Goal: Task Accomplishment & Management: Complete application form

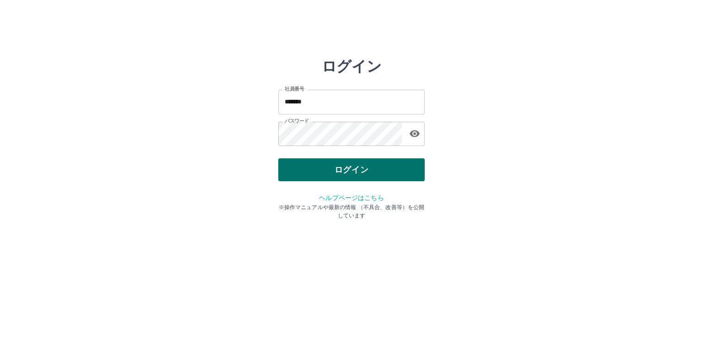
click at [293, 168] on button "ログイン" at bounding box center [351, 169] width 146 height 23
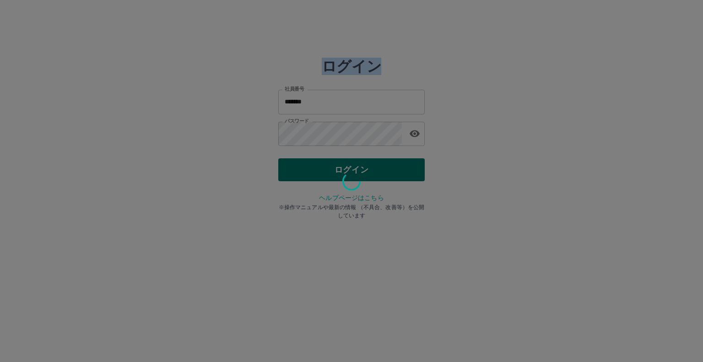
click at [293, 168] on div at bounding box center [351, 181] width 703 height 362
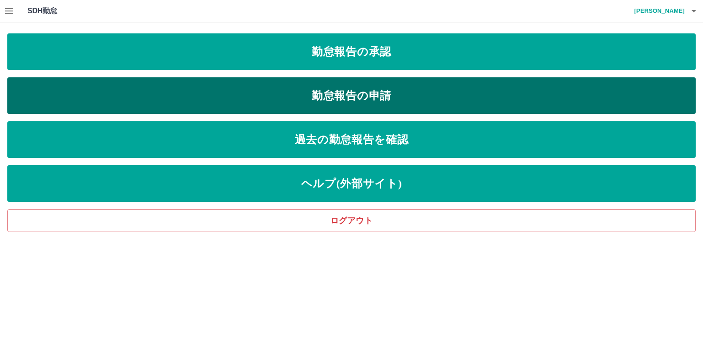
click at [334, 97] on link "勤怠報告の申請" at bounding box center [351, 95] width 688 height 37
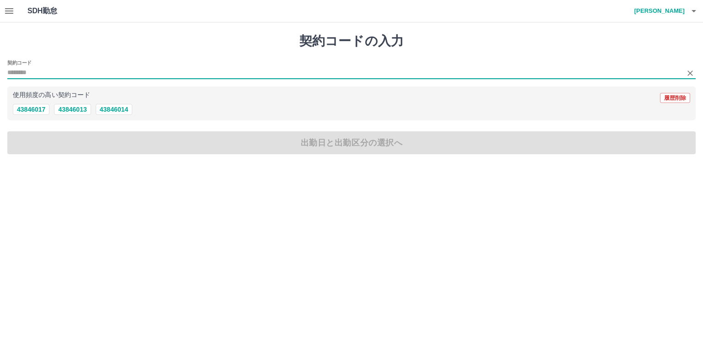
click at [27, 73] on input "契約コード" at bounding box center [344, 72] width 674 height 11
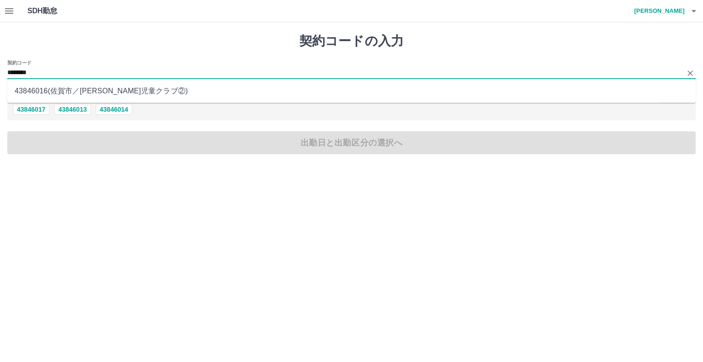
type input "********"
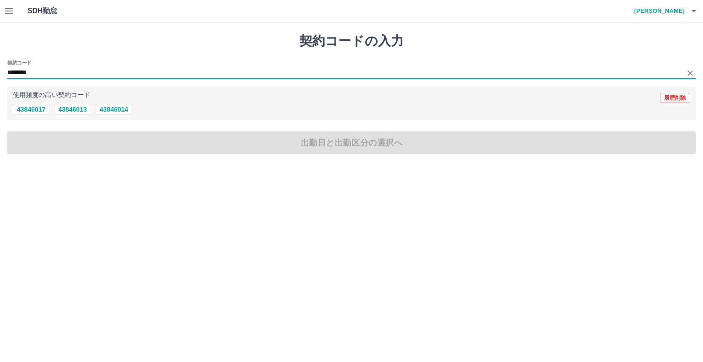
click at [44, 146] on div "契約コードの入力 契約コード ******** 使用頻度の高い契約コード 履歴削除 43846017 43846013 43846014 出勤日と出勤区分の選…" at bounding box center [351, 93] width 703 height 143
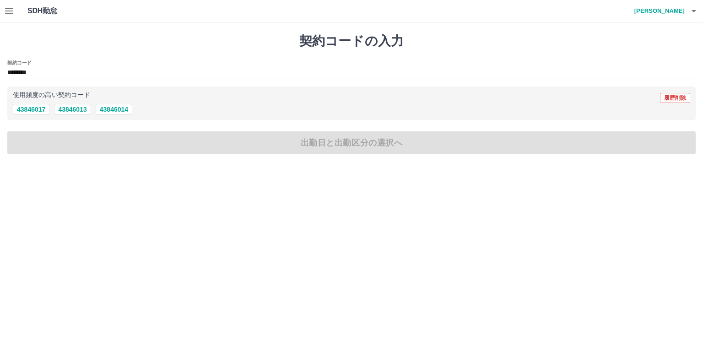
click at [38, 141] on div "契約コードの入力 契約コード ******** 使用頻度の高い契約コード 履歴削除 43846017 43846013 43846014 出勤日と出勤区分の選…" at bounding box center [351, 93] width 703 height 143
click at [46, 69] on input "********" at bounding box center [344, 72] width 674 height 11
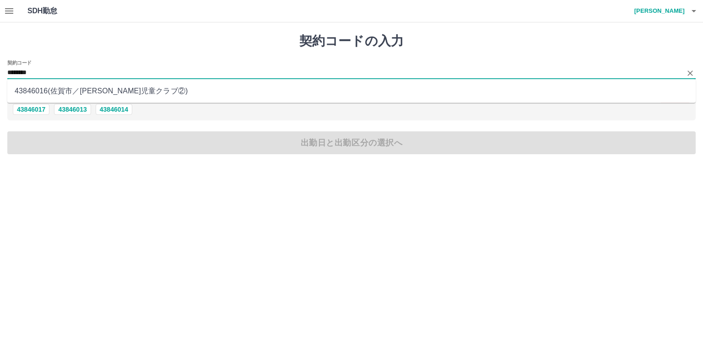
click at [55, 92] on li "43846016 ( 佐賀市 ／ 鍋島月児童クラブ② )" at bounding box center [351, 91] width 688 height 16
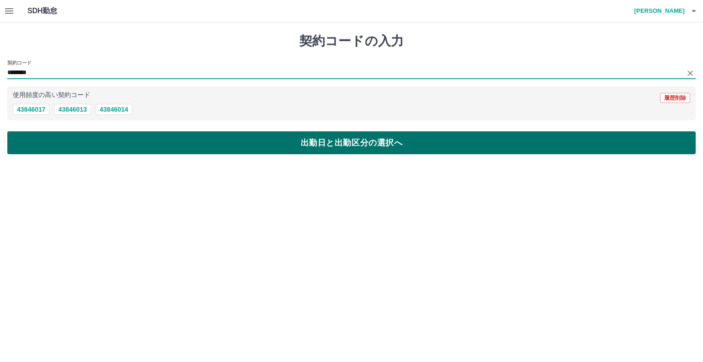
click at [32, 147] on button "出勤日と出勤区分の選択へ" at bounding box center [351, 142] width 688 height 23
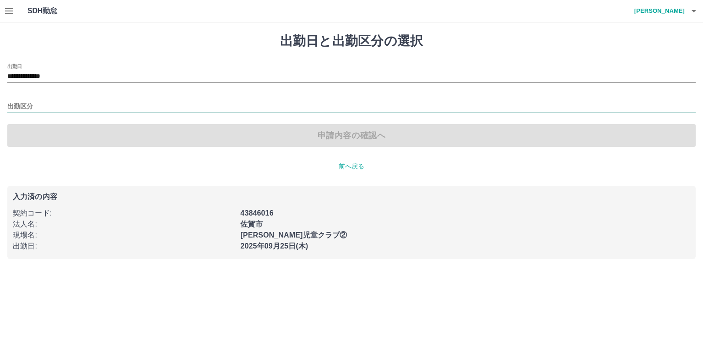
click at [21, 103] on input "出勤区分" at bounding box center [351, 106] width 688 height 11
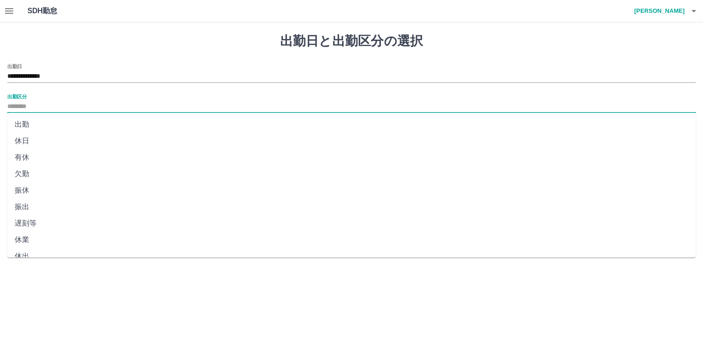
click at [24, 122] on li "出勤" at bounding box center [351, 124] width 688 height 16
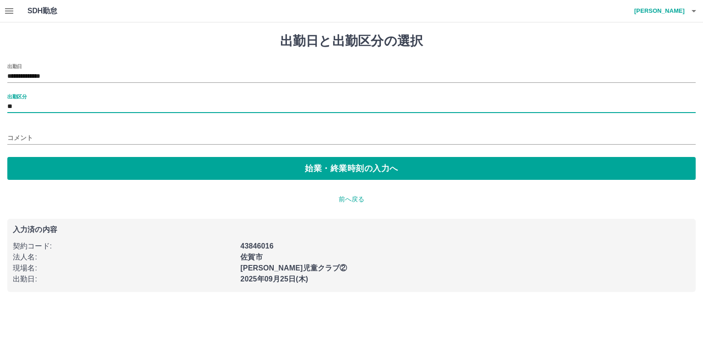
click at [26, 97] on label "出勤区分" at bounding box center [16, 96] width 19 height 7
click at [26, 101] on input "**" at bounding box center [351, 106] width 688 height 11
click at [16, 109] on input "**" at bounding box center [351, 106] width 688 height 11
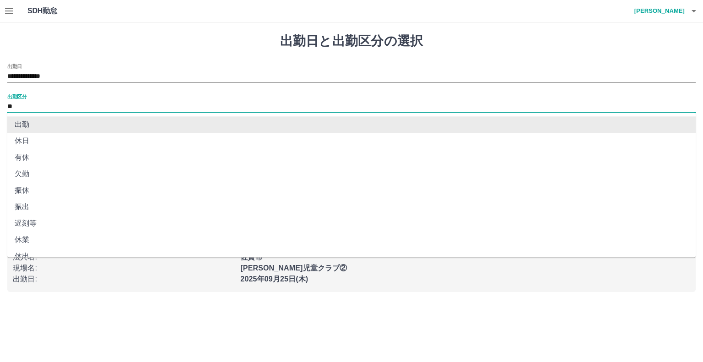
click at [18, 105] on input "**" at bounding box center [351, 106] width 688 height 11
click at [35, 107] on input "**" at bounding box center [351, 106] width 688 height 11
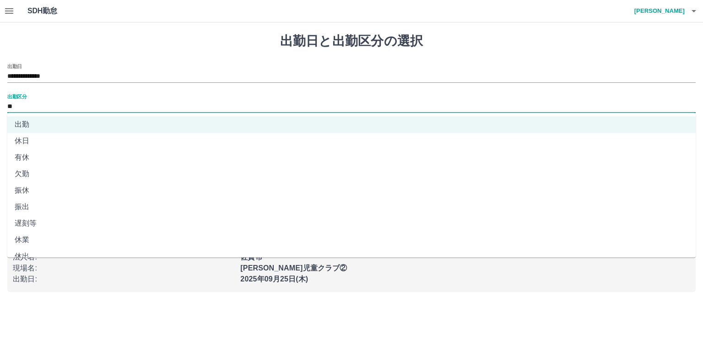
click at [126, 188] on li "振休" at bounding box center [351, 190] width 688 height 16
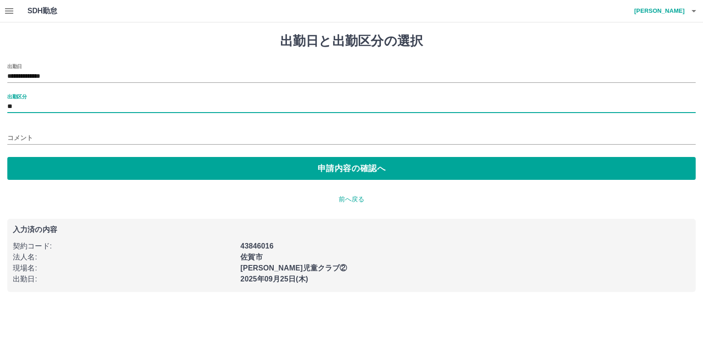
click at [21, 110] on input "**" at bounding box center [351, 106] width 688 height 11
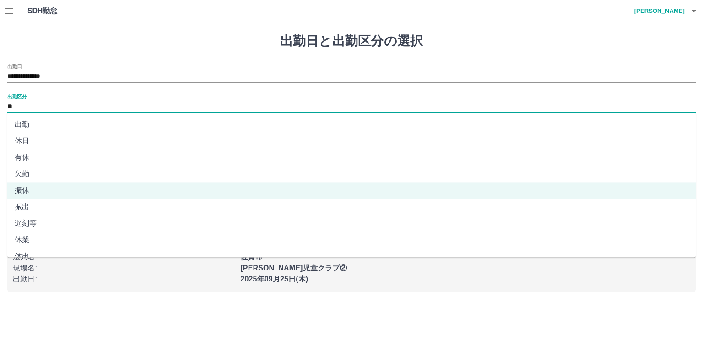
click at [22, 124] on li "出勤" at bounding box center [351, 124] width 688 height 16
type input "**"
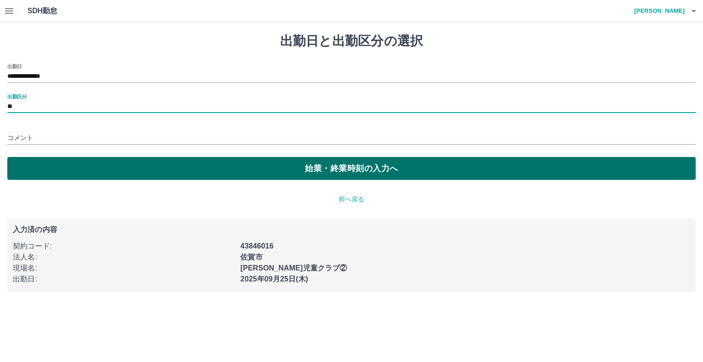
click at [39, 168] on button "始業・終業時刻の入力へ" at bounding box center [351, 168] width 688 height 23
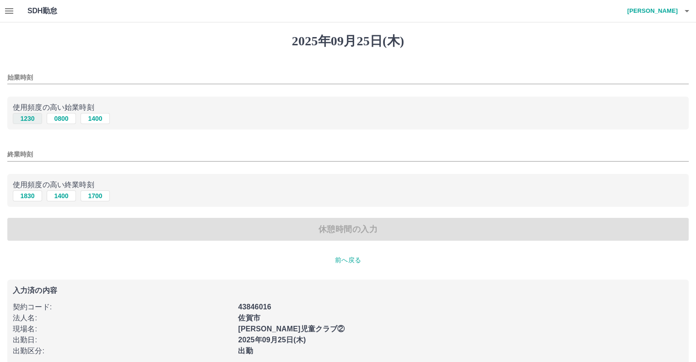
click at [24, 116] on button "1230" at bounding box center [27, 118] width 29 height 11
type input "****"
click at [27, 195] on button "1830" at bounding box center [27, 195] width 29 height 11
type input "****"
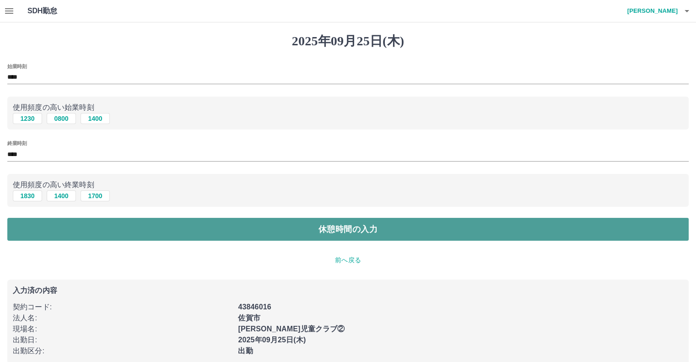
click at [149, 232] on button "休憩時間の入力" at bounding box center [347, 229] width 681 height 23
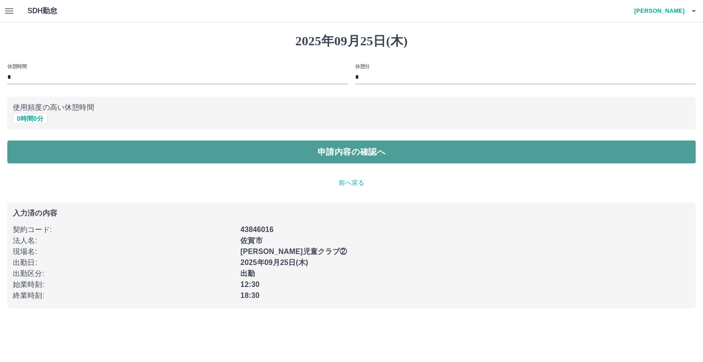
click at [116, 151] on button "申請内容の確認へ" at bounding box center [351, 151] width 688 height 23
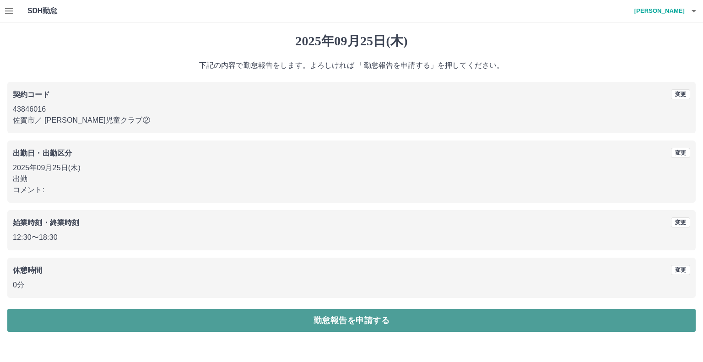
click at [263, 320] on button "勤怠報告を申請する" at bounding box center [351, 320] width 688 height 23
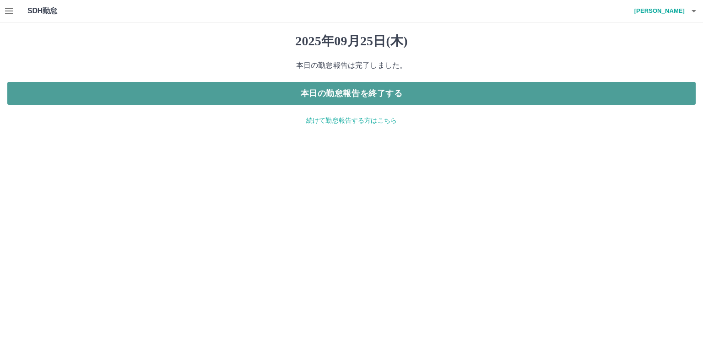
click at [366, 95] on button "本日の勤怠報告を終了する" at bounding box center [351, 93] width 688 height 23
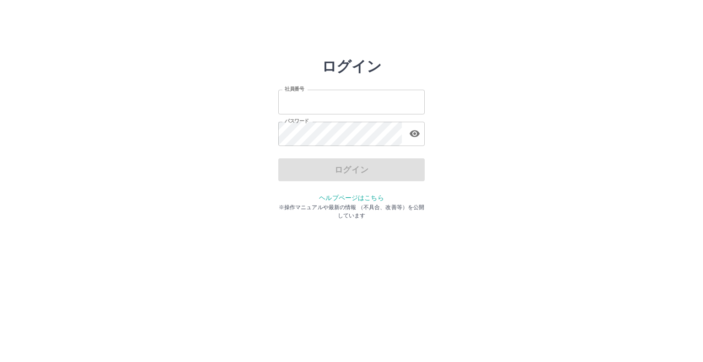
type input "*******"
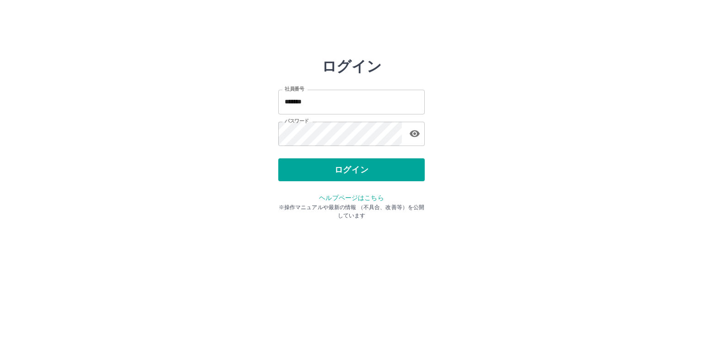
click at [315, 170] on div "ログイン" at bounding box center [351, 169] width 146 height 23
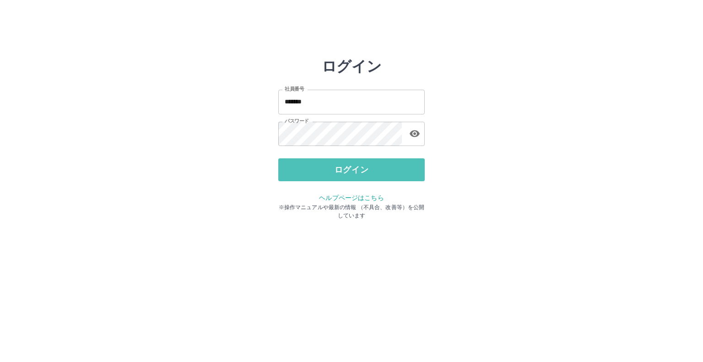
click at [315, 170] on button "ログイン" at bounding box center [351, 169] width 146 height 23
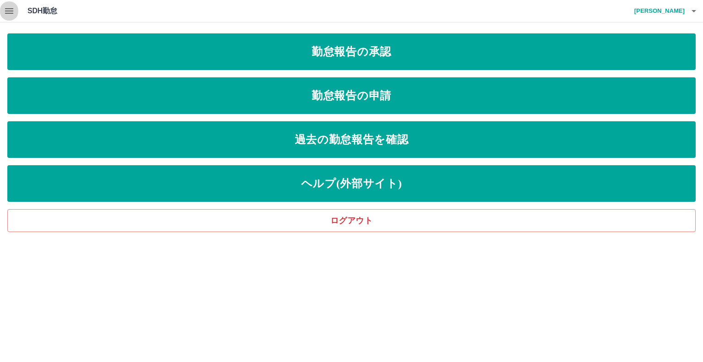
click at [10, 8] on icon "button" at bounding box center [9, 10] width 8 height 5
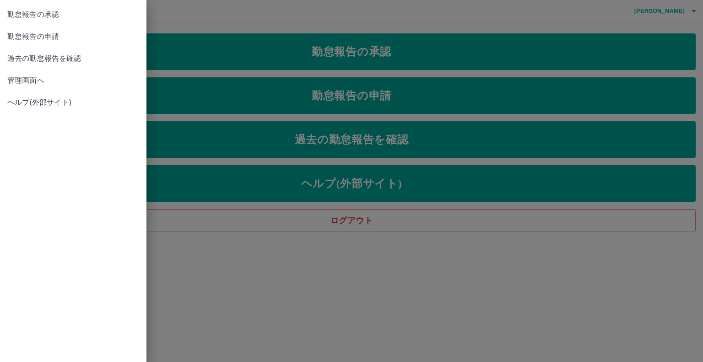
click at [45, 77] on span "管理画面へ" at bounding box center [73, 80] width 132 height 11
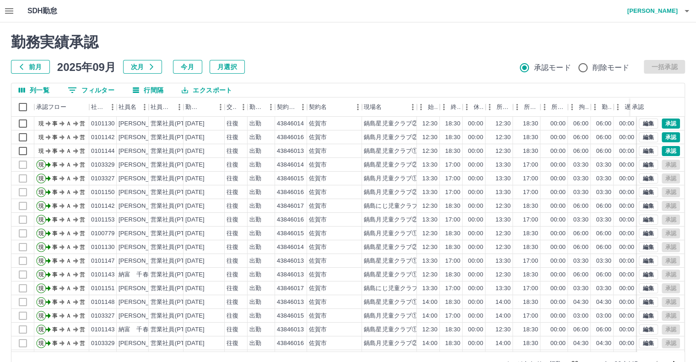
click at [10, 12] on icon "button" at bounding box center [9, 10] width 11 height 11
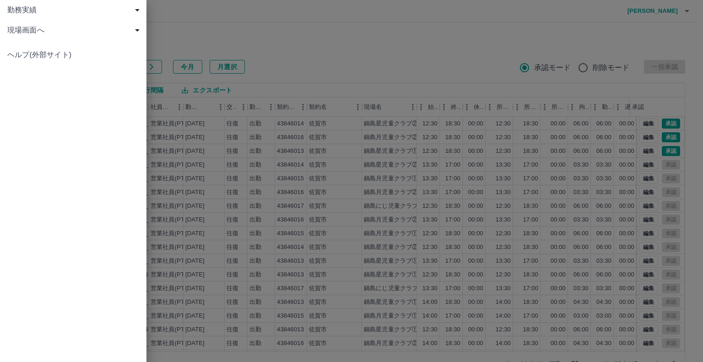
drag, startPoint x: 98, startPoint y: 87, endPoint x: 128, endPoint y: 81, distance: 31.0
click at [98, 87] on div "勤務実績 申請一覧 削除済 現場画面へ 現場画面へ ヘルプ(外部サイト)" at bounding box center [73, 181] width 146 height 362
click at [284, 44] on div at bounding box center [351, 181] width 703 height 362
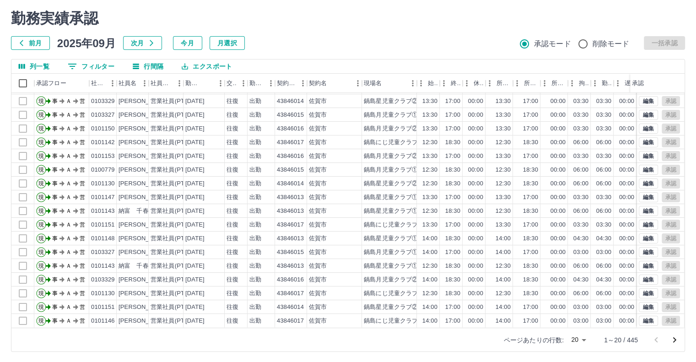
scroll to position [25, 0]
click at [584, 338] on body "SDH勤怠 [PERSON_NAME] 勤務実績承認 前月 2025年09月 次月 今月 月選択 承認モード 削除モード 一括承認 列一覧 0 フィルター 行…" at bounding box center [348, 168] width 696 height 387
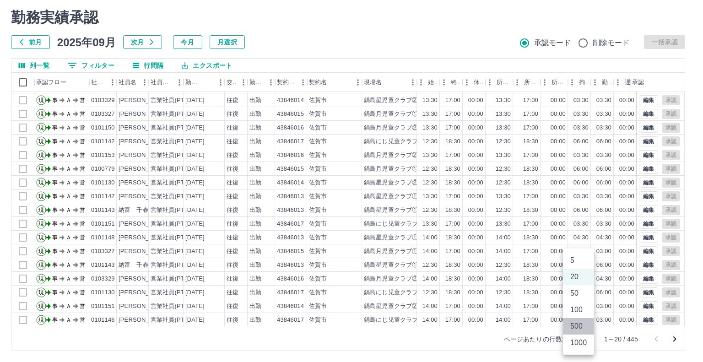
click at [580, 328] on li "500" at bounding box center [578, 326] width 31 height 16
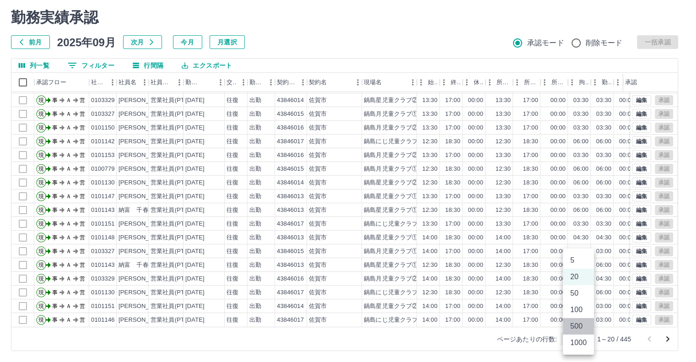
type input "***"
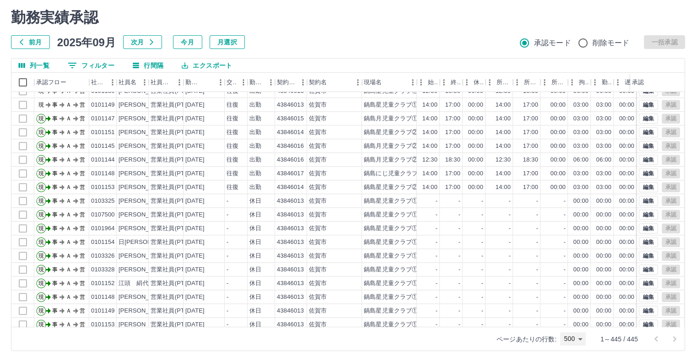
scroll to position [1030, 0]
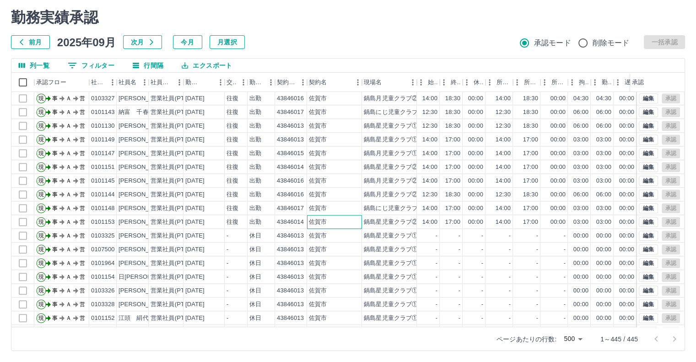
click at [311, 219] on div "佐賀市" at bounding box center [318, 222] width 18 height 9
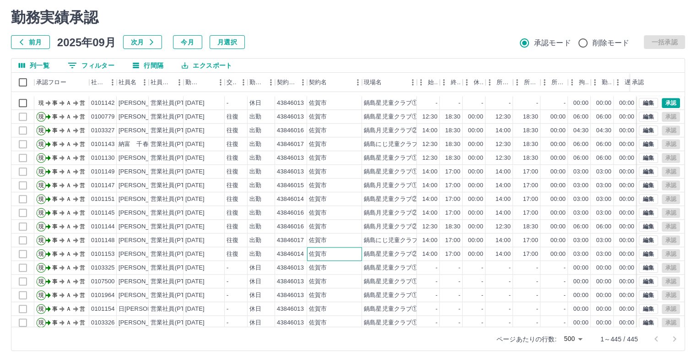
scroll to position [847, 0]
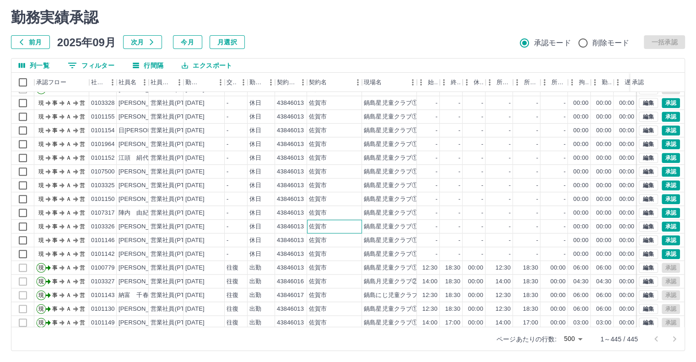
click at [309, 222] on div "佐賀市" at bounding box center [318, 226] width 18 height 9
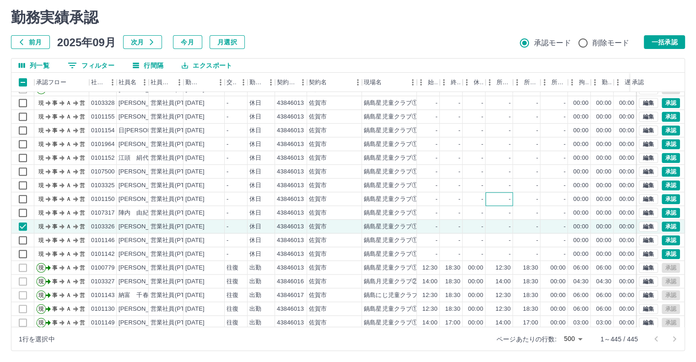
click at [498, 199] on div "-" at bounding box center [498, 199] width 27 height 14
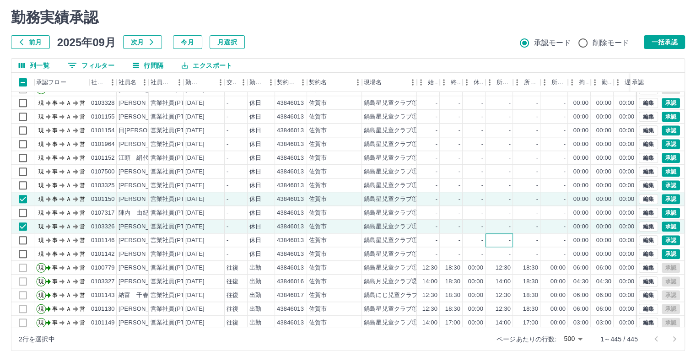
click at [492, 236] on div "-" at bounding box center [498, 240] width 27 height 14
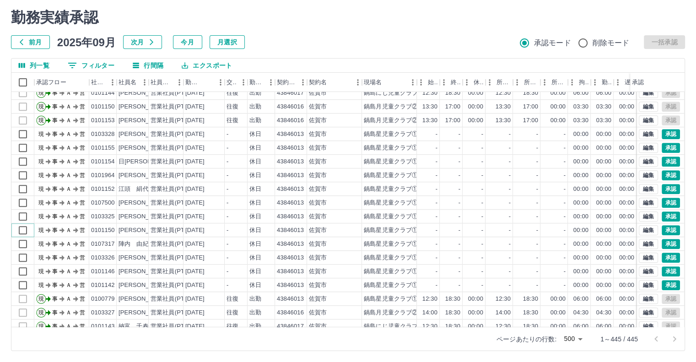
scroll to position [801, 0]
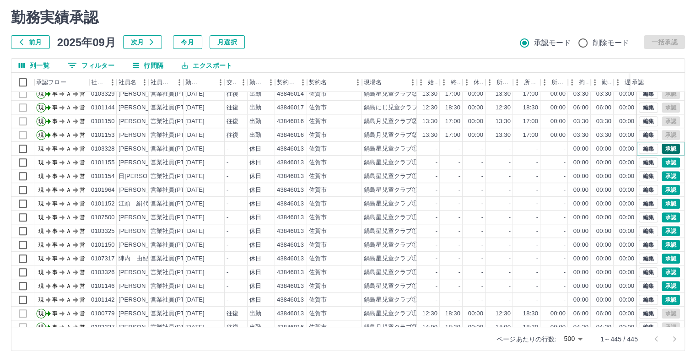
click at [663, 144] on button "承認" at bounding box center [670, 149] width 18 height 10
click at [664, 161] on div "勤務実績承認 前月 2025年09月 次月 今月 月選択 承認モード 削除モード 一括承認 列一覧 0 フィルター 行間隔 エクスポート 承認フロー 社員番号…" at bounding box center [348, 180] width 696 height 364
click at [664, 161] on button "承認" at bounding box center [670, 162] width 18 height 10
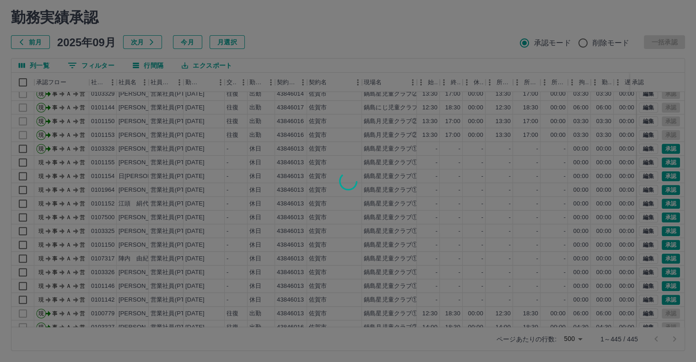
click at [666, 177] on div at bounding box center [348, 181] width 696 height 362
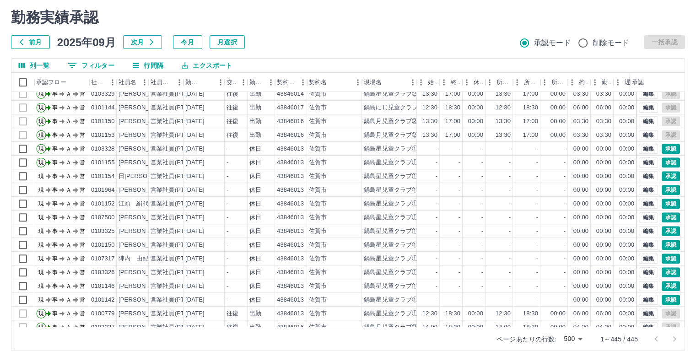
click at [666, 177] on div "勤務実績承認 前月 2025年09月 次月 今月 月選択 承認モード 削除モード 一括承認 列一覧 0 フィルター 行間隔 エクスポート 承認フロー 社員番号…" at bounding box center [348, 180] width 696 height 364
click at [666, 190] on button "承認" at bounding box center [670, 190] width 18 height 10
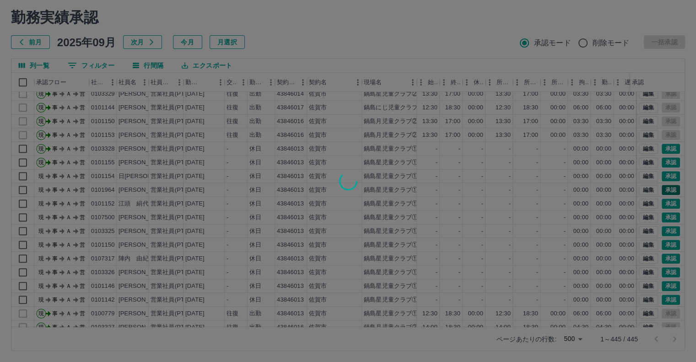
click at [666, 190] on div at bounding box center [348, 181] width 696 height 362
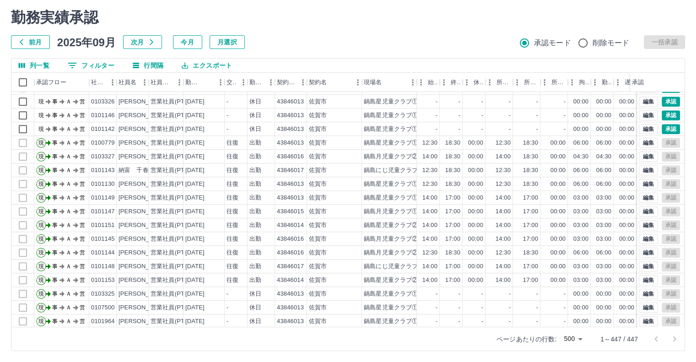
scroll to position [984, 0]
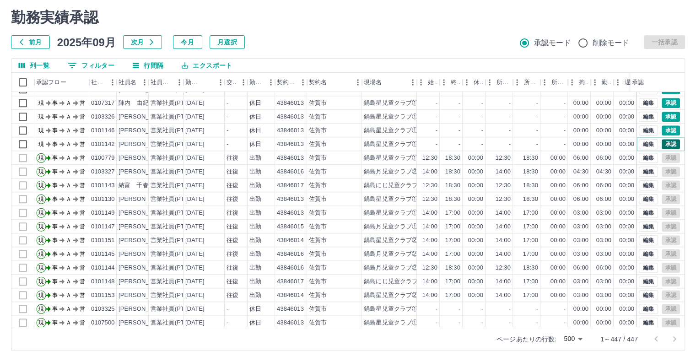
click at [663, 140] on button "承認" at bounding box center [670, 144] width 18 height 10
click at [665, 129] on div "勤務実績承認 前月 2025年09月 次月 今月 月選択 承認モード 削除モード 一括承認 列一覧 0 フィルター 行間隔 エクスポート 承認フロー 社員番号…" at bounding box center [348, 180] width 696 height 364
click at [661, 115] on button "承認" at bounding box center [670, 117] width 18 height 10
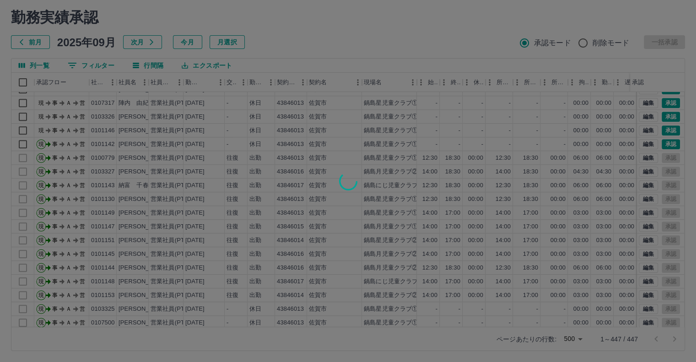
click at [662, 101] on div at bounding box center [348, 181] width 696 height 362
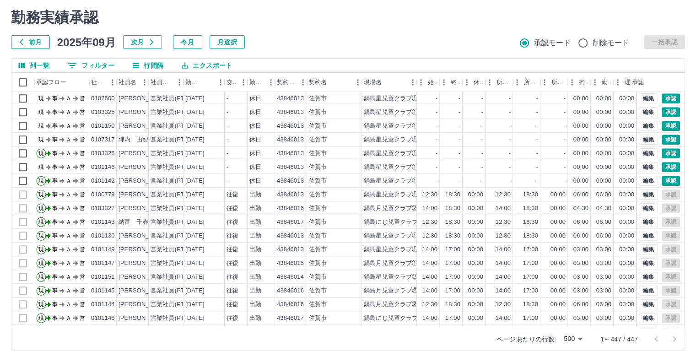
scroll to position [929, 0]
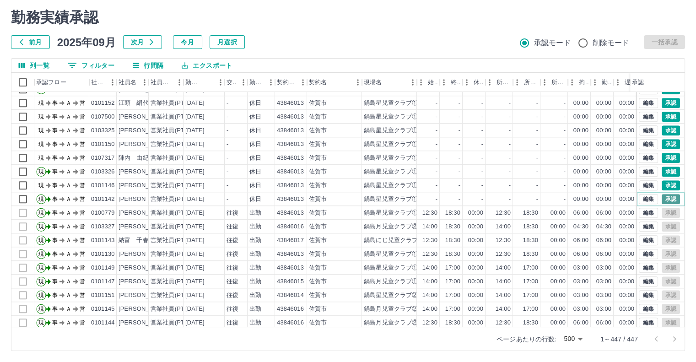
click at [661, 198] on button "承認" at bounding box center [670, 199] width 18 height 10
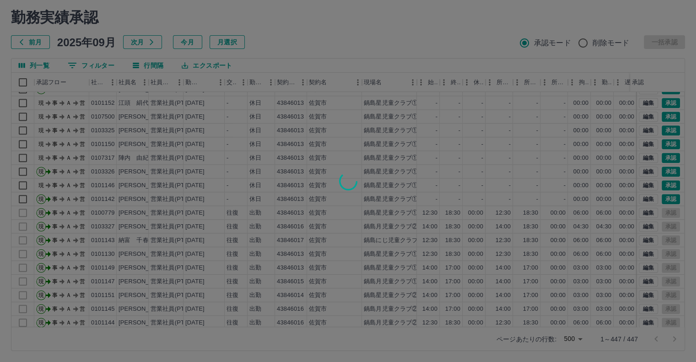
click at [660, 184] on div at bounding box center [348, 181] width 696 height 362
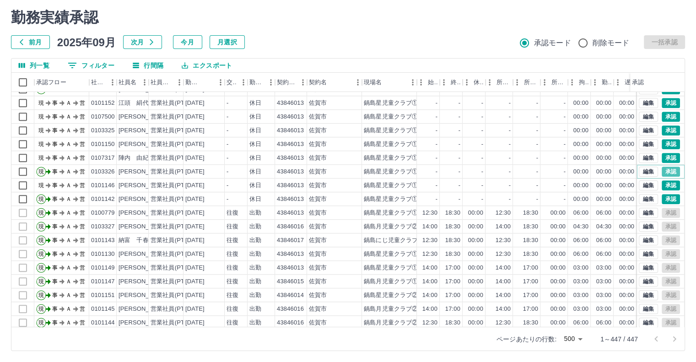
click at [662, 172] on button "承認" at bounding box center [670, 171] width 18 height 10
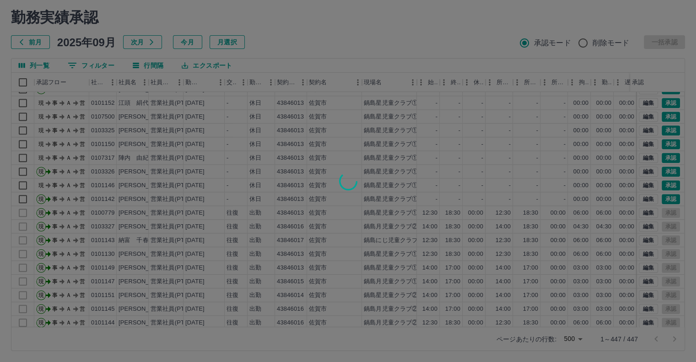
click at [665, 157] on div at bounding box center [348, 181] width 696 height 362
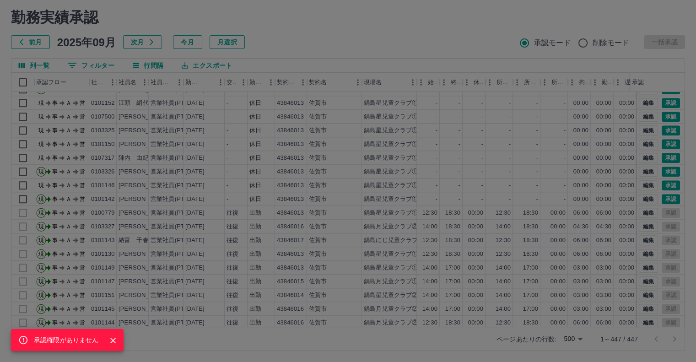
click at [662, 138] on div "承認権限がありません" at bounding box center [348, 181] width 696 height 362
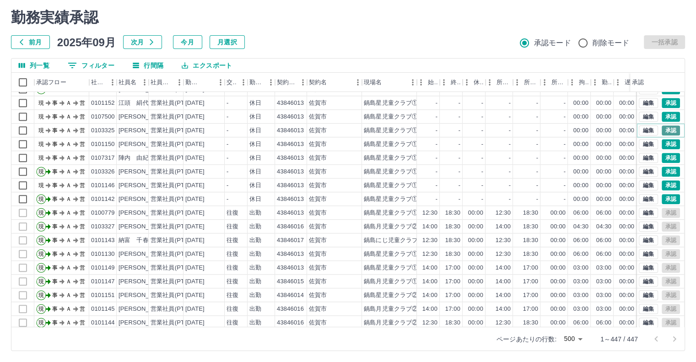
click at [662, 131] on button "承認" at bounding box center [670, 130] width 18 height 10
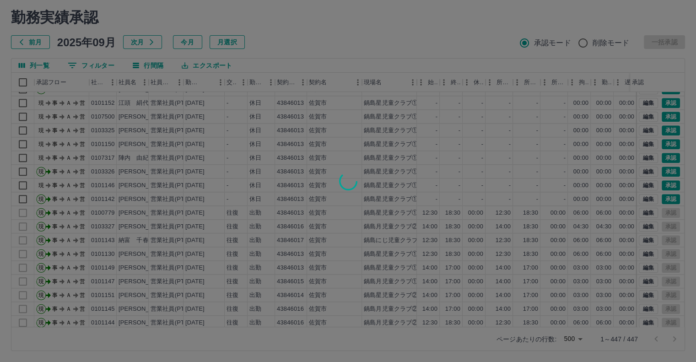
click at [666, 117] on div at bounding box center [348, 181] width 696 height 362
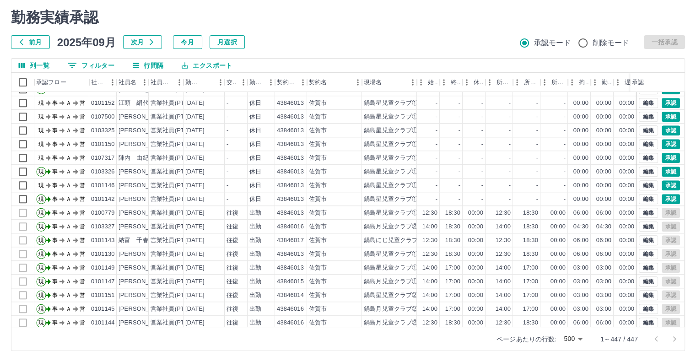
click at [663, 103] on div "勤務実績承認 前月 2025年09月 次月 今月 月選択 承認モード 削除モード 一括承認 列一覧 フィルター 行間隔 エクスポート 承認フロー 社員番号 社…" at bounding box center [348, 180] width 696 height 364
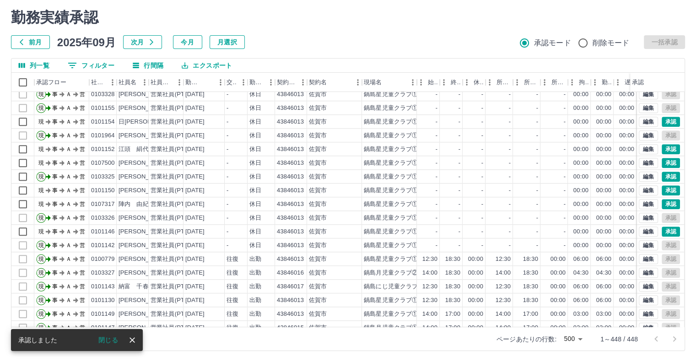
scroll to position [887, 0]
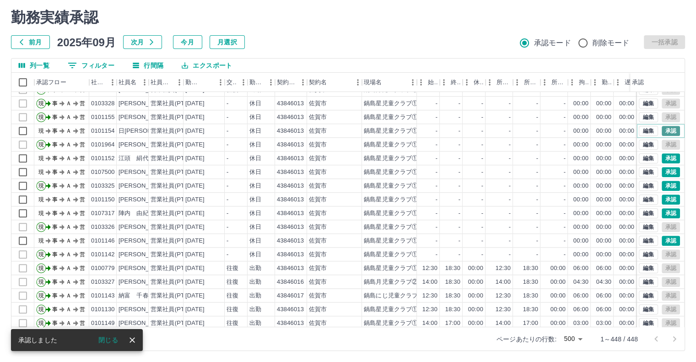
click at [666, 129] on button "承認" at bounding box center [670, 131] width 18 height 10
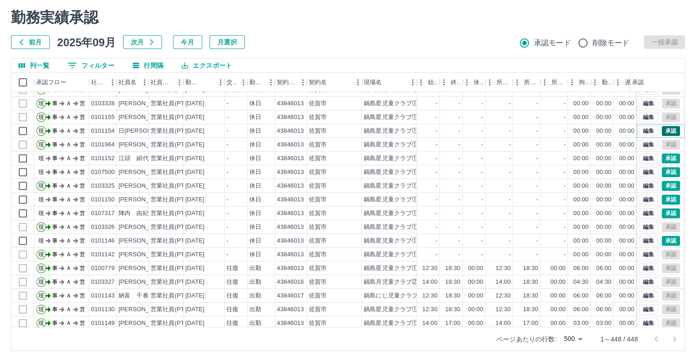
click at [666, 129] on button "承認" at bounding box center [670, 131] width 18 height 10
click at [666, 157] on button "承認" at bounding box center [670, 158] width 18 height 10
click at [661, 171] on button "承認" at bounding box center [670, 172] width 18 height 10
click at [665, 197] on button "承認" at bounding box center [670, 199] width 18 height 10
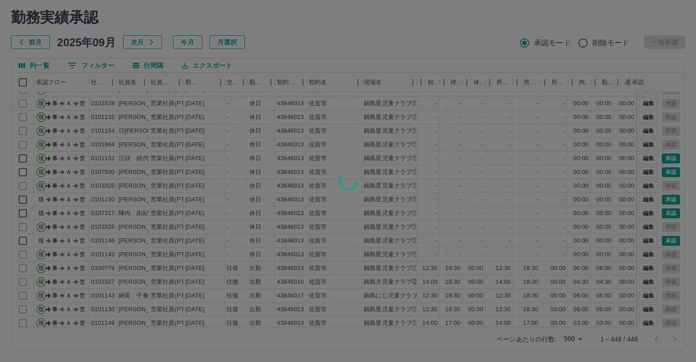
click at [661, 197] on div at bounding box center [348, 181] width 696 height 362
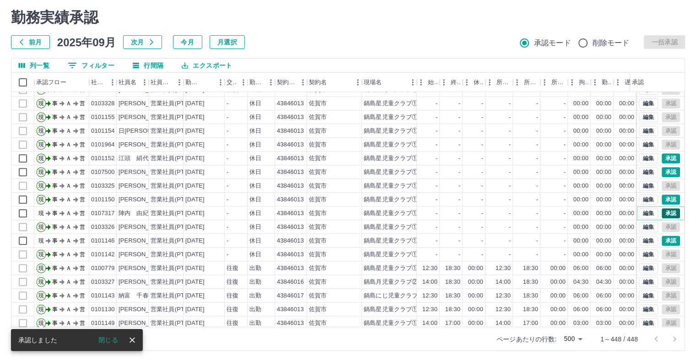
click at [664, 212] on button "承認" at bounding box center [670, 213] width 18 height 10
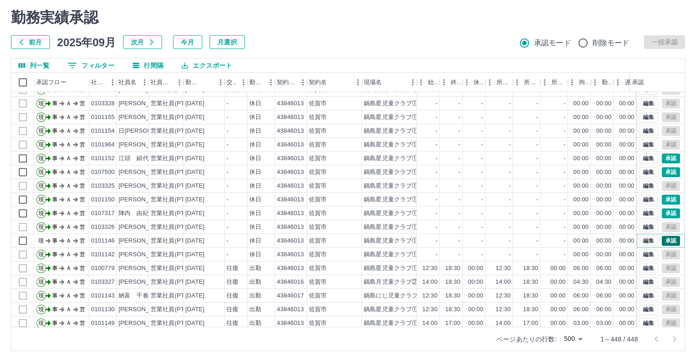
click at [667, 238] on button "承認" at bounding box center [670, 241] width 18 height 10
click at [667, 239] on button "承認" at bounding box center [670, 241] width 18 height 10
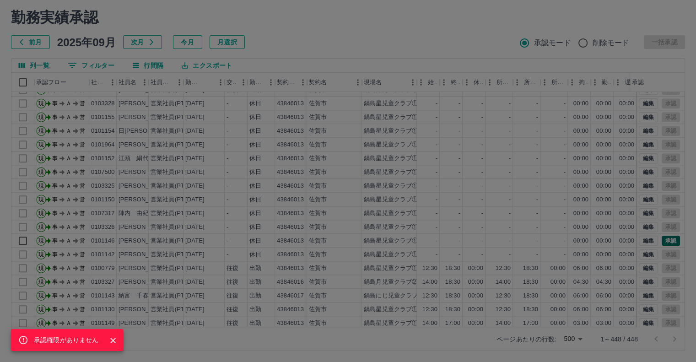
click at [667, 239] on div "承認権限がありません" at bounding box center [348, 181] width 696 height 362
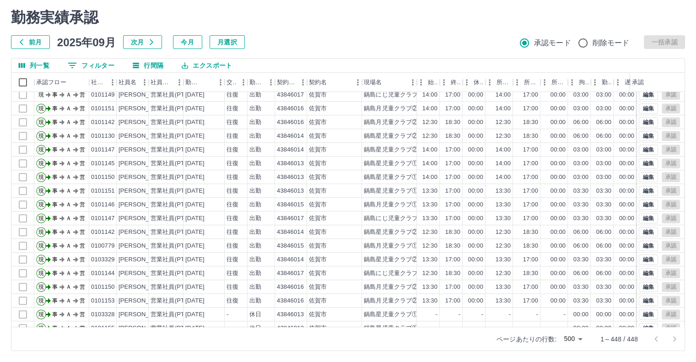
scroll to position [668, 0]
